Goal: Task Accomplishment & Management: Manage account settings

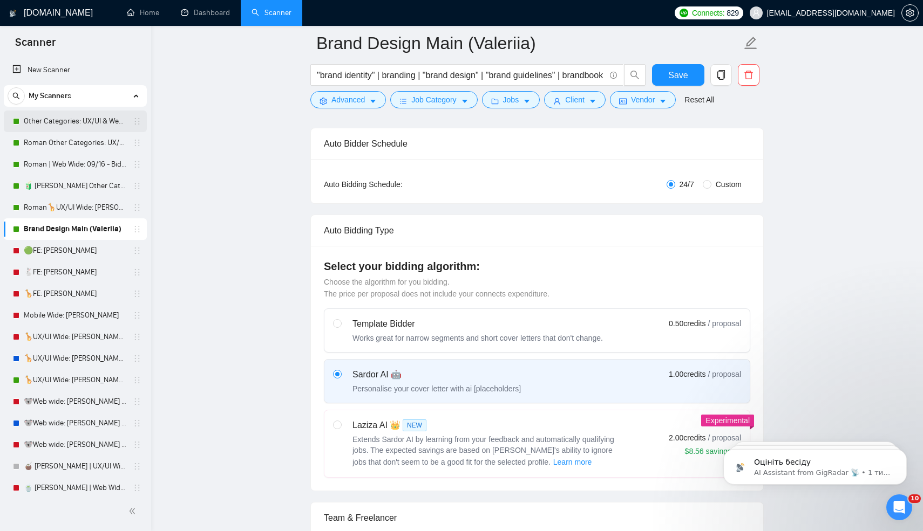
click at [67, 116] on link "Other Categories: UX/UI & Web design [PERSON_NAME]" at bounding box center [75, 122] width 103 height 22
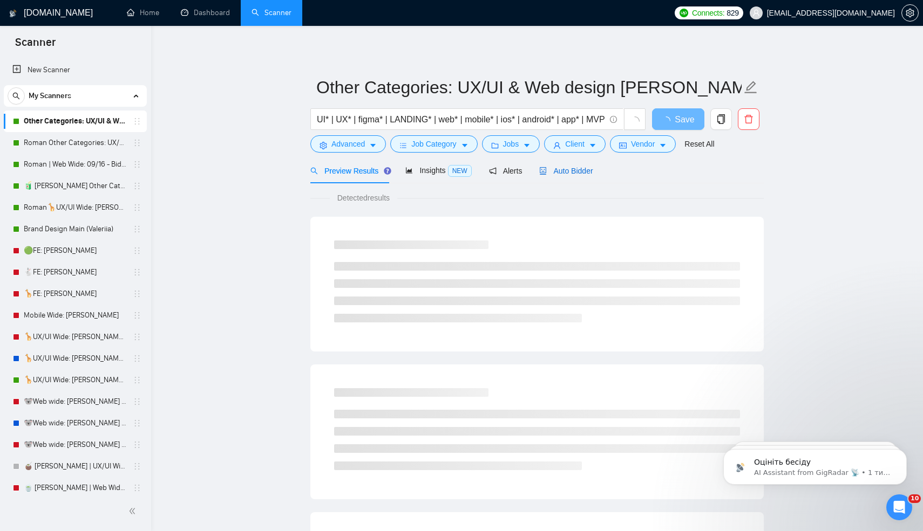
click at [568, 173] on span "Auto Bidder" at bounding box center [565, 171] width 53 height 9
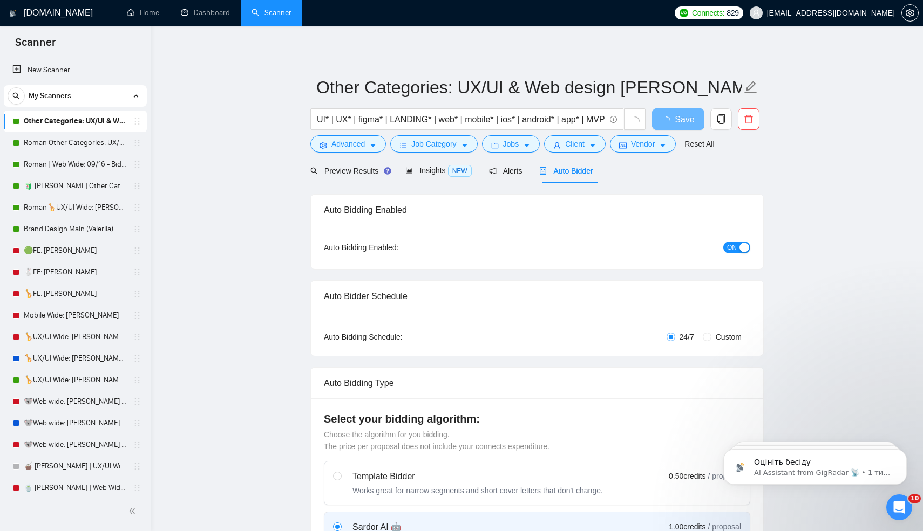
radio input "false"
radio input "true"
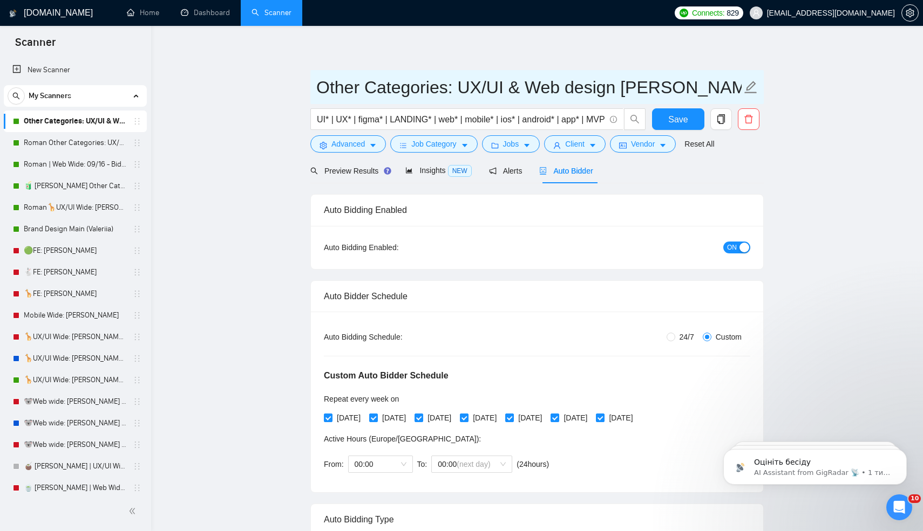
click at [631, 84] on input "Other Categories: UX/UI & Web design [PERSON_NAME]" at bounding box center [528, 87] width 425 height 27
type input "Other Categories: UX/UI & Web design Valeriia"
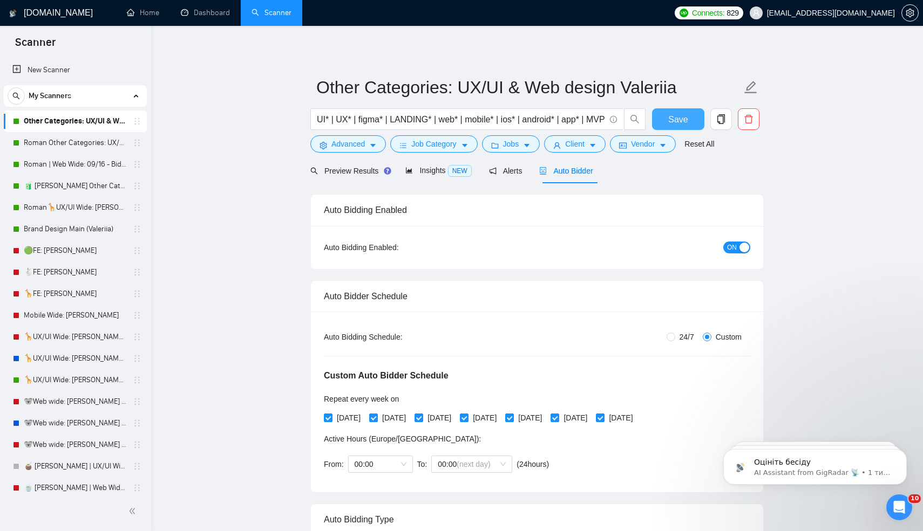
click at [682, 124] on span "Save" at bounding box center [677, 119] width 19 height 13
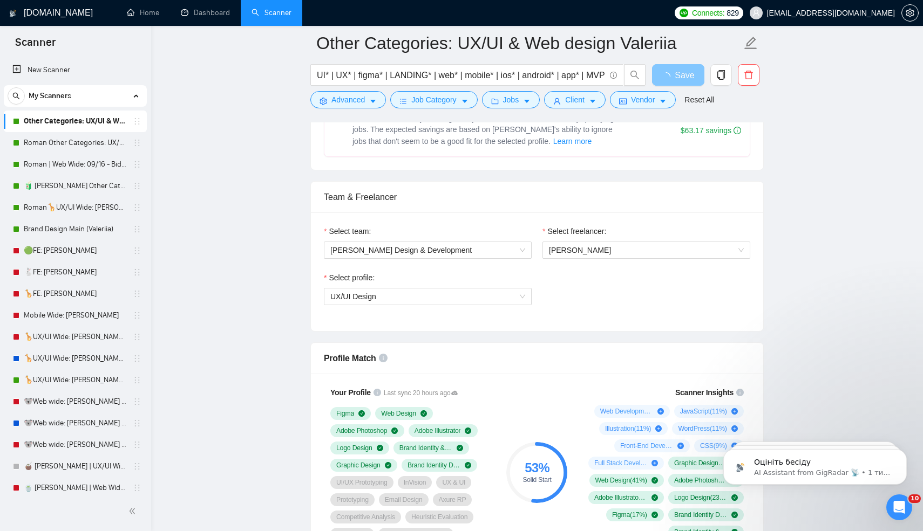
scroll to position [671, 0]
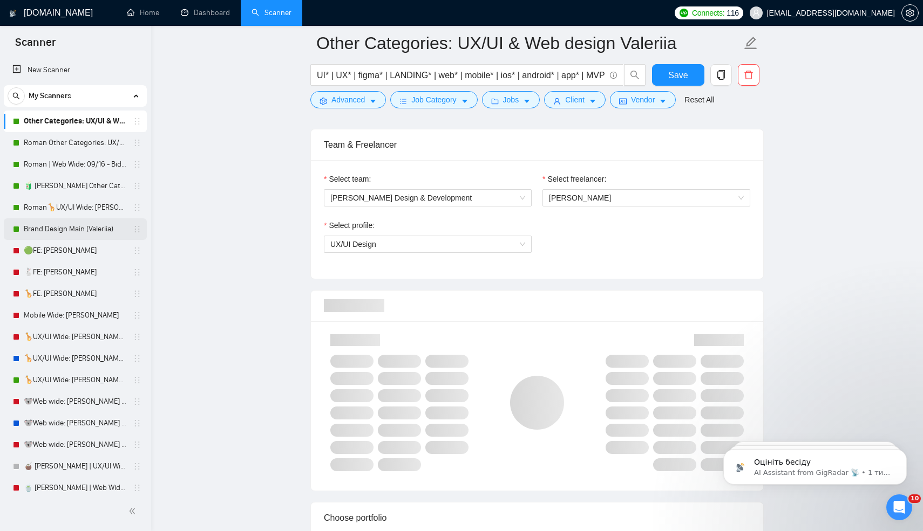
click at [67, 233] on link "Brand Design Main (Valeriia)" at bounding box center [75, 229] width 103 height 22
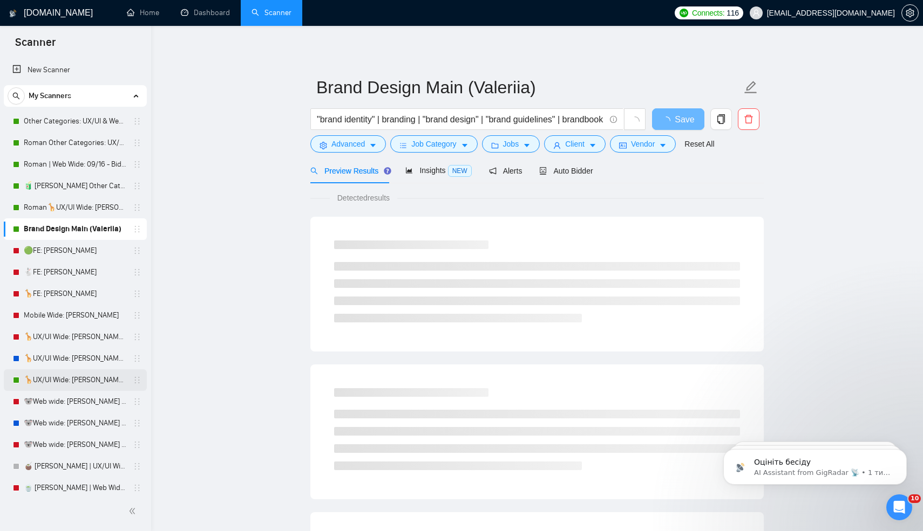
click at [74, 390] on link "🦒UX/UI Wide: [PERSON_NAME] 03/07 quest" at bounding box center [75, 381] width 103 height 22
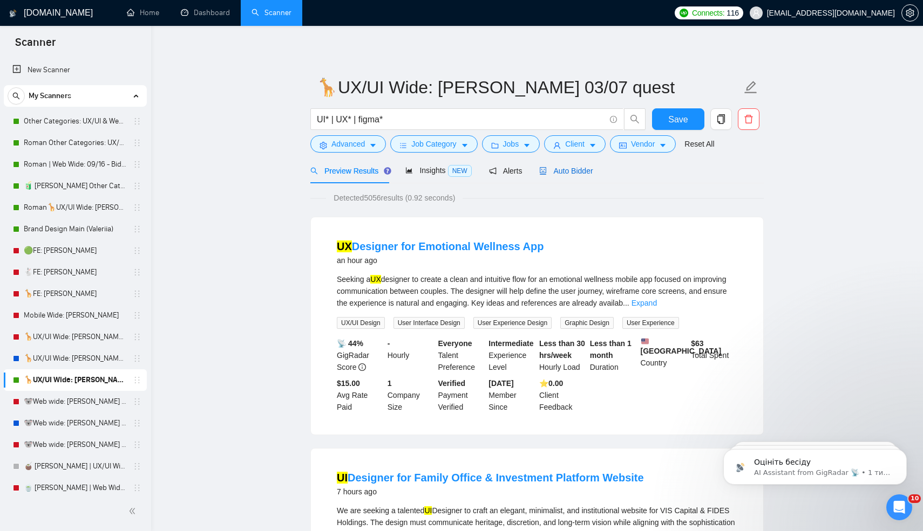
click at [573, 174] on span "Auto Bidder" at bounding box center [565, 171] width 53 height 9
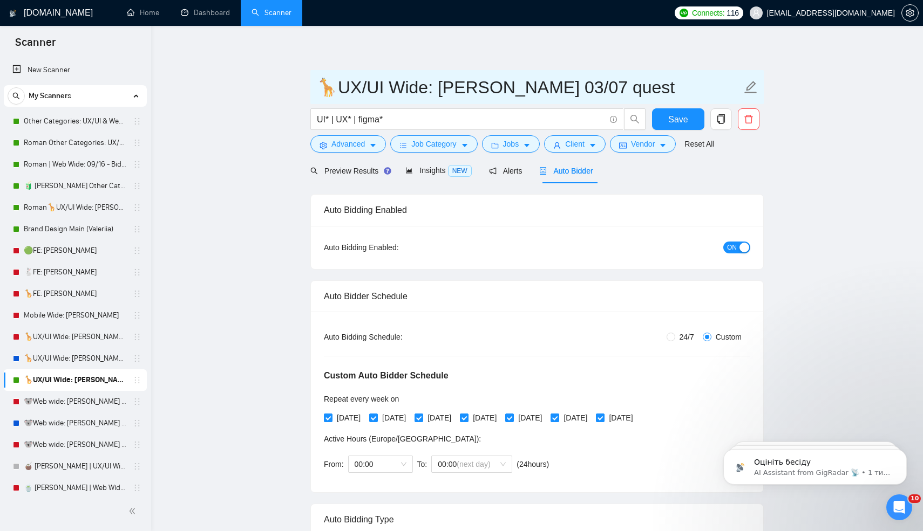
click at [441, 92] on input "🦒UX/UI Wide: [PERSON_NAME] 03/07 quest" at bounding box center [528, 87] width 425 height 27
type input "🦒UX/UI Wide: Valeriia 03/07 quest"
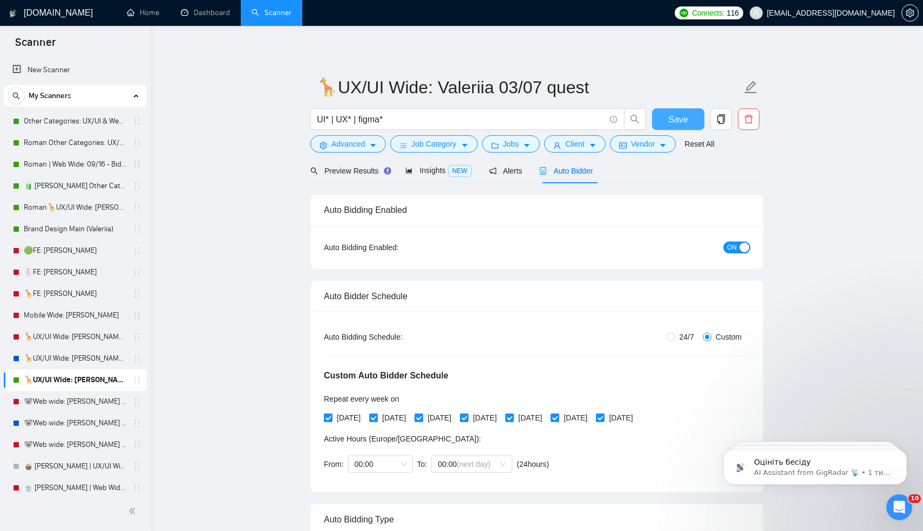
click at [680, 115] on span "Save" at bounding box center [677, 119] width 19 height 13
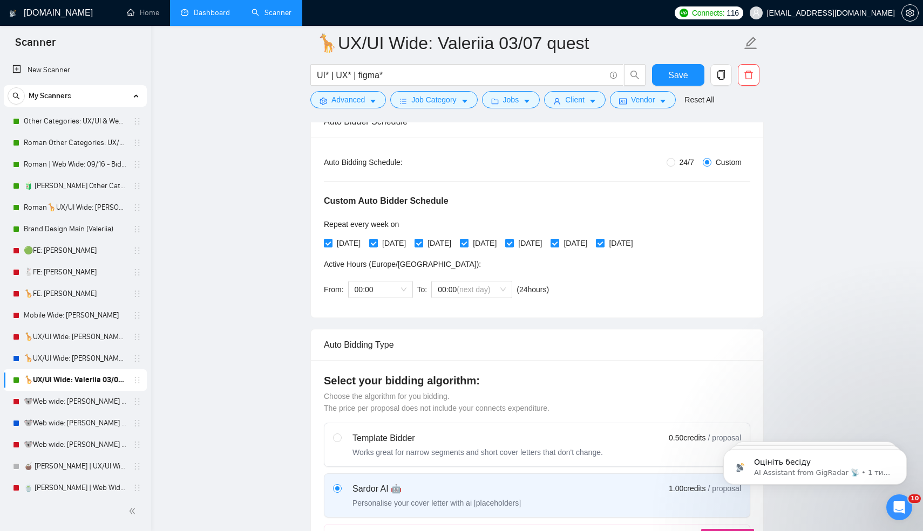
click at [202, 13] on link "Dashboard" at bounding box center [205, 12] width 49 height 9
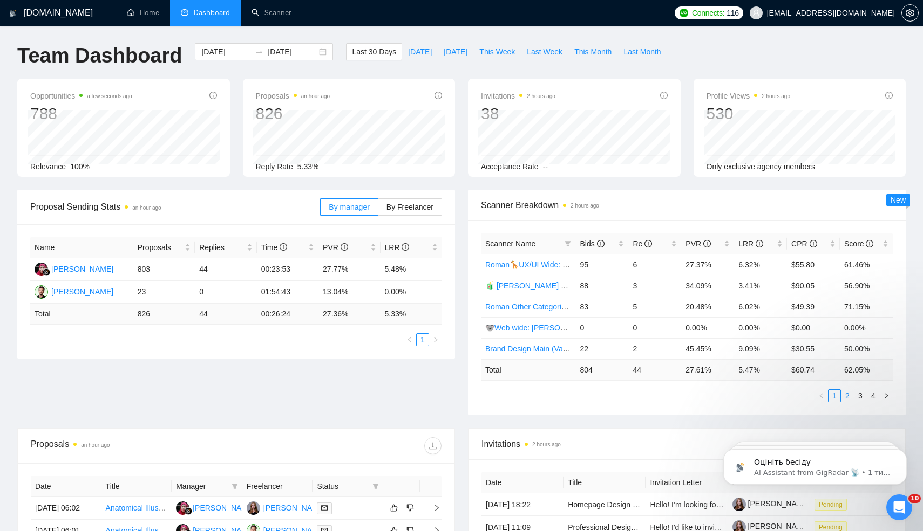
click at [845, 395] on link "2" at bounding box center [847, 396] width 12 height 12
click at [534, 327] on link "Other Categories: UX/UI & Web design Valeriia" at bounding box center [564, 328] width 158 height 9
click at [489, 55] on span "This Week" at bounding box center [497, 52] width 36 height 12
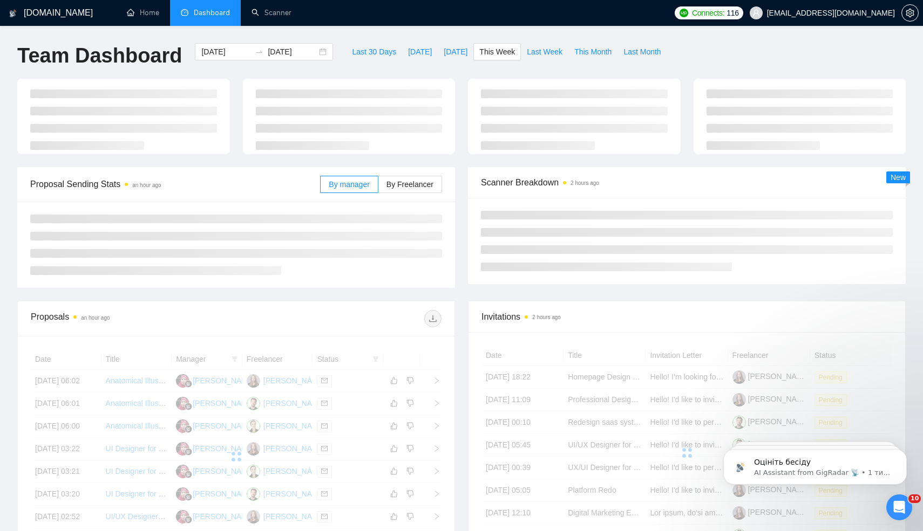
type input "[DATE]"
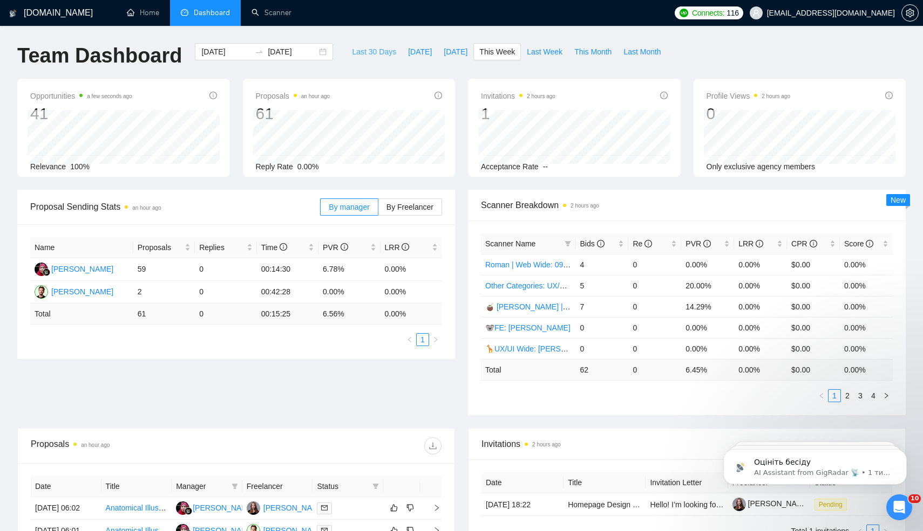
click at [377, 54] on span "Last 30 Days" at bounding box center [374, 52] width 44 height 12
type input "[DATE]"
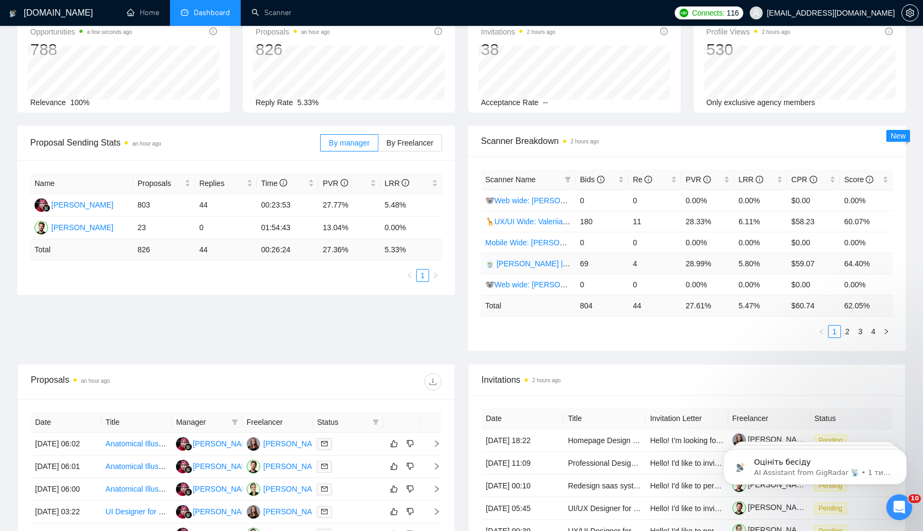
scroll to position [65, 0]
click at [534, 200] on link "🐨Web wide: [PERSON_NAME] 03/07 humor trigger" at bounding box center [573, 200] width 176 height 9
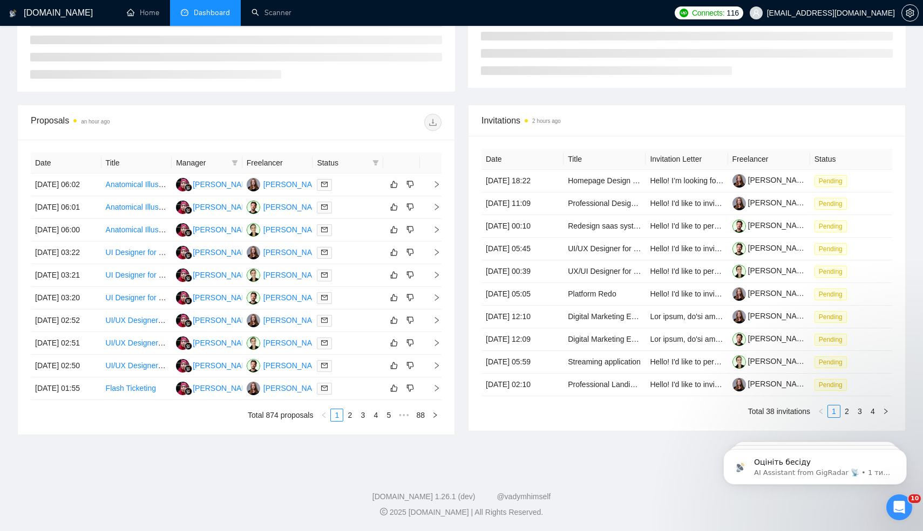
scroll to position [65, 0]
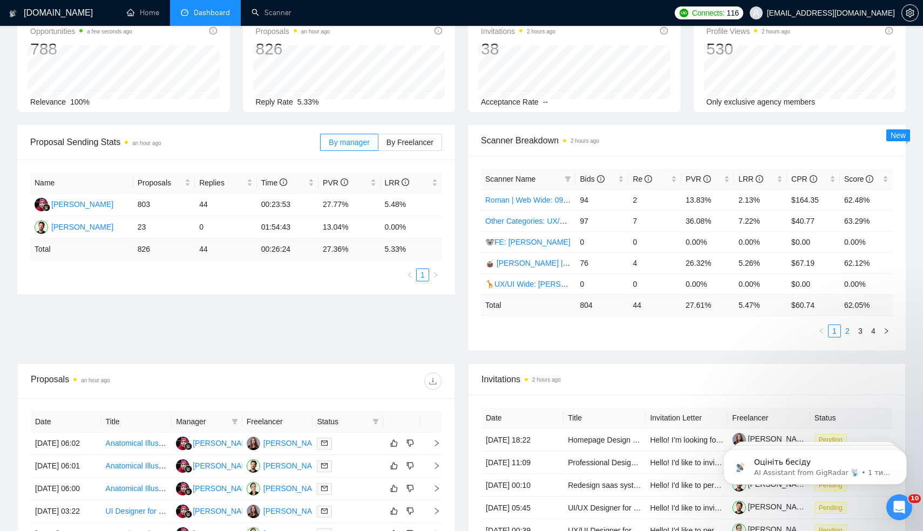
click at [844, 330] on link "2" at bounding box center [847, 331] width 12 height 12
click at [860, 329] on link "3" at bounding box center [860, 331] width 12 height 12
click at [875, 331] on link "4" at bounding box center [873, 331] width 12 height 12
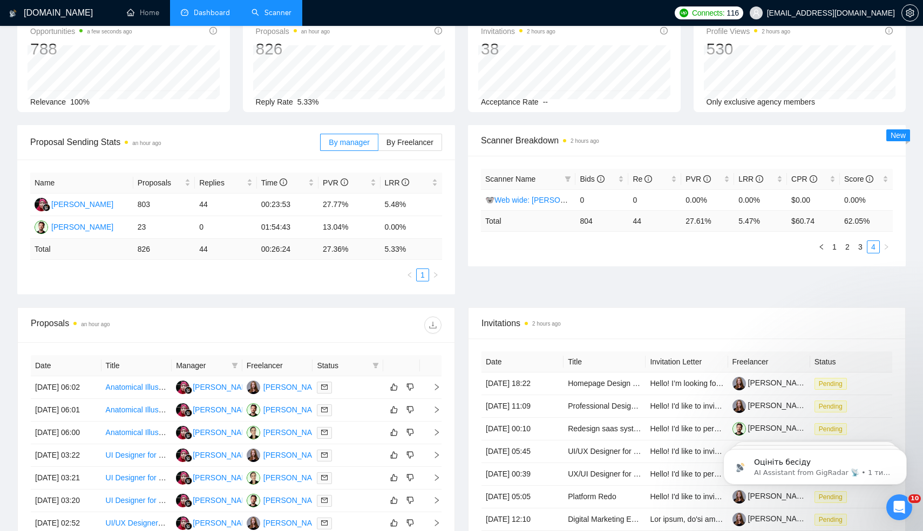
click at [261, 8] on link "Scanner" at bounding box center [271, 12] width 40 height 9
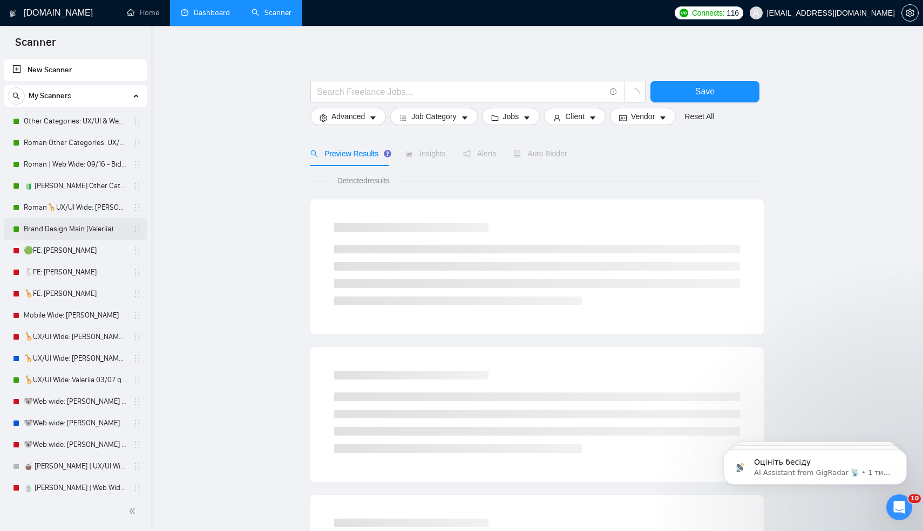
click at [62, 226] on link "Brand Design Main (Valeriia)" at bounding box center [75, 229] width 103 height 22
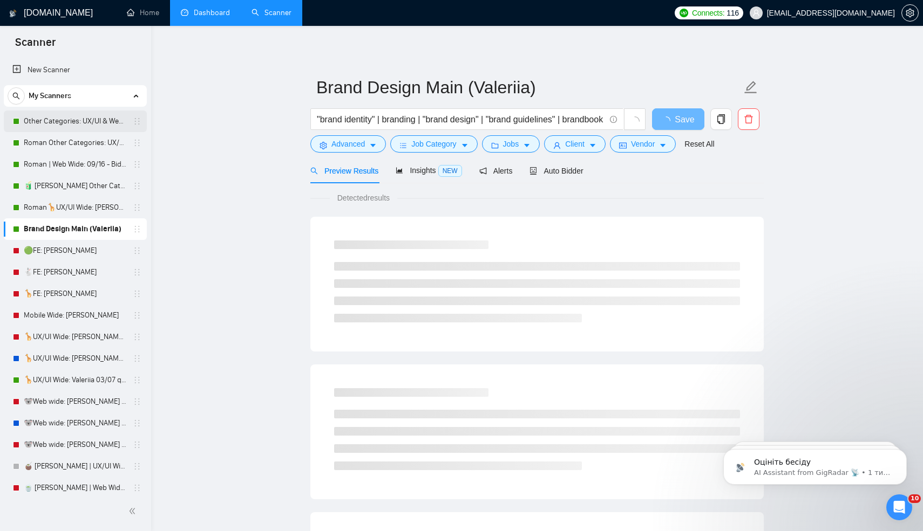
click at [65, 117] on link "Other Categories: UX/UI & Web design Valeriia" at bounding box center [75, 122] width 103 height 22
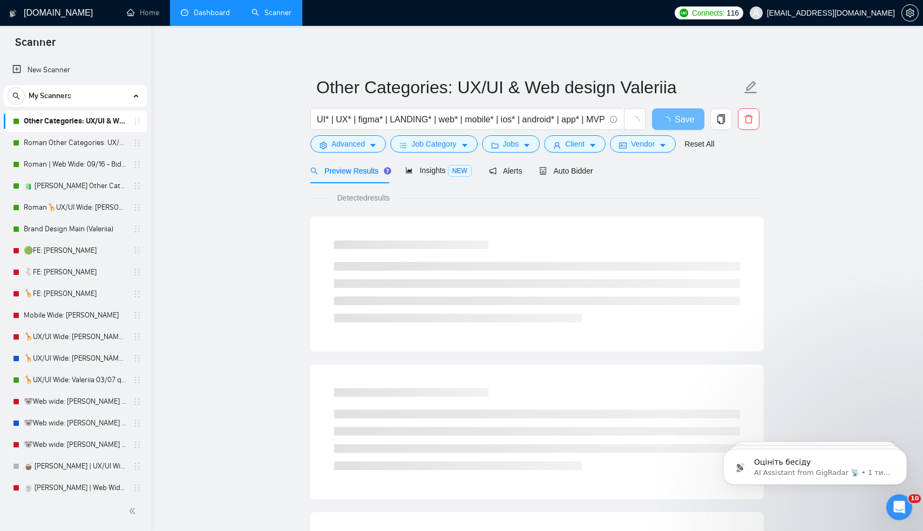
click at [201, 13] on link "Dashboard" at bounding box center [205, 12] width 49 height 9
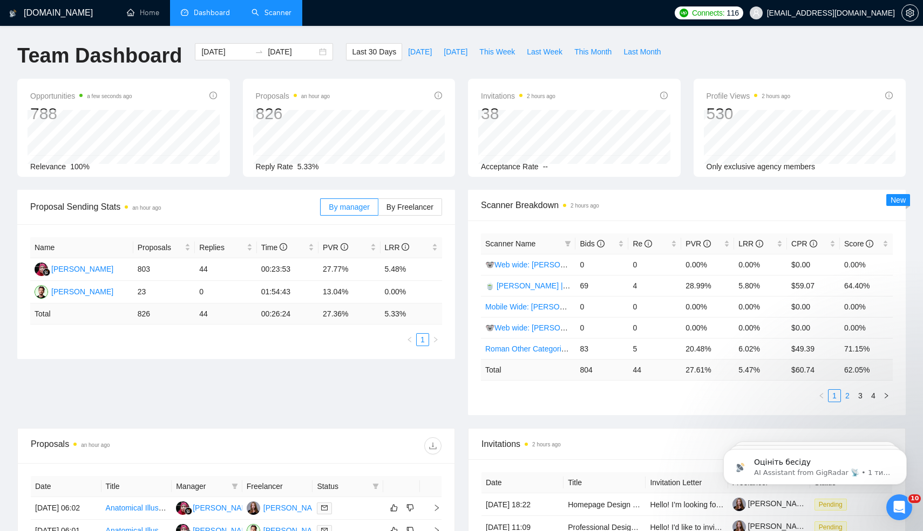
click at [844, 397] on link "2" at bounding box center [847, 396] width 12 height 12
click at [859, 395] on link "3" at bounding box center [860, 396] width 12 height 12
click at [870, 395] on link "4" at bounding box center [873, 396] width 12 height 12
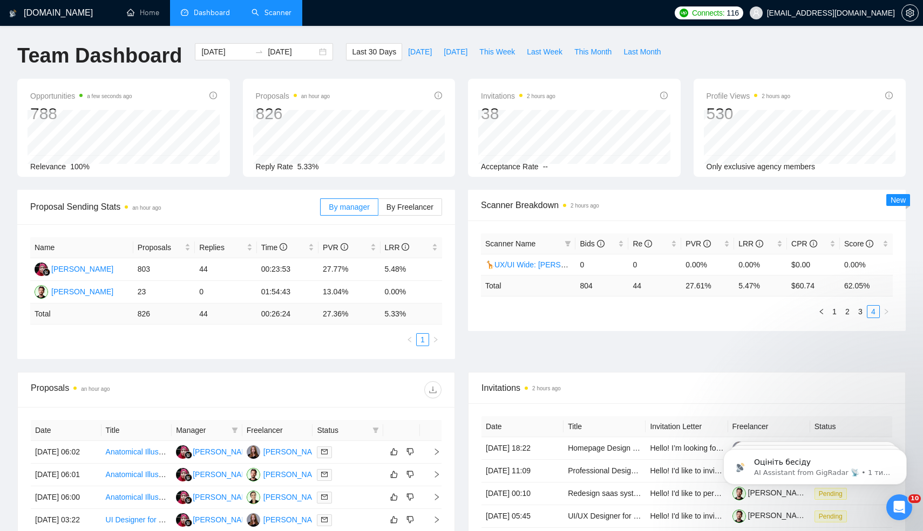
click at [264, 8] on link "Scanner" at bounding box center [271, 12] width 40 height 9
